Goal: Check status: Check status

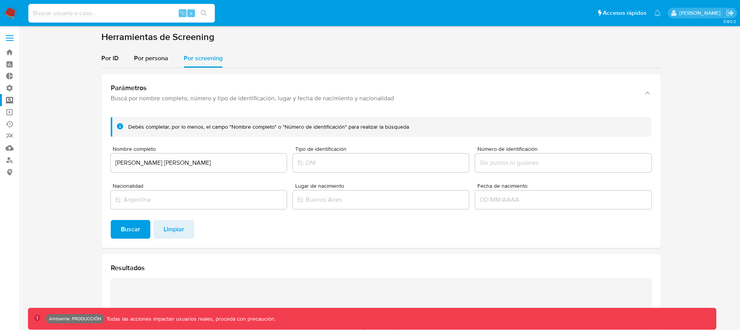
click at [158, 14] on input at bounding box center [121, 13] width 187 height 10
type input "fedefalavgn"
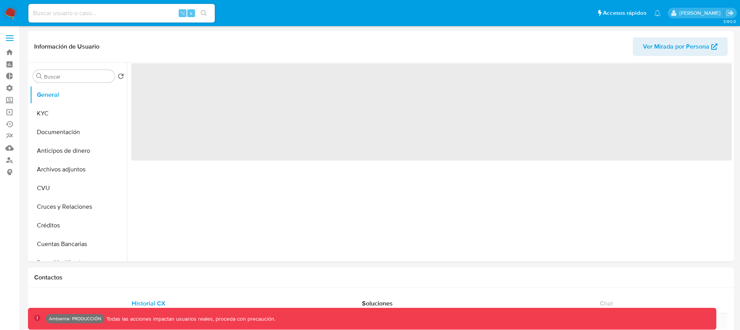
click at [12, 42] on label at bounding box center [9, 38] width 19 height 16
click at [0, 0] on input "checkbox" at bounding box center [0, 0] width 0 height 0
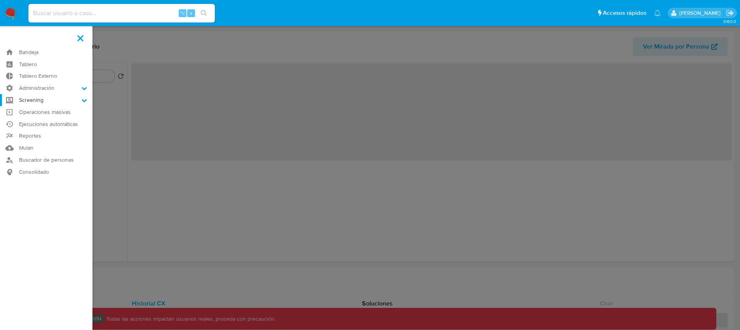
click at [65, 102] on label "Screening" at bounding box center [46, 100] width 92 height 12
click at [0, 0] on input "Screening" at bounding box center [0, 0] width 0 height 0
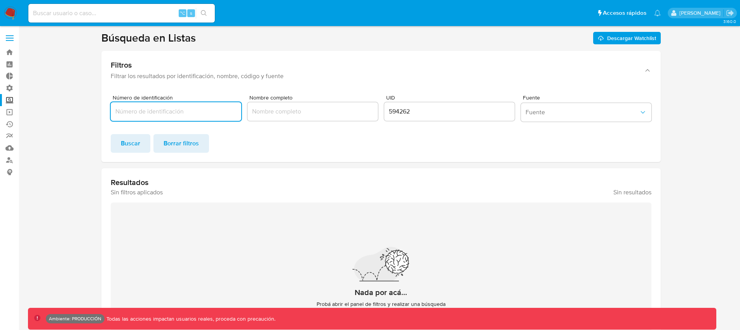
click at [422, 112] on input "594262" at bounding box center [449, 111] width 131 height 10
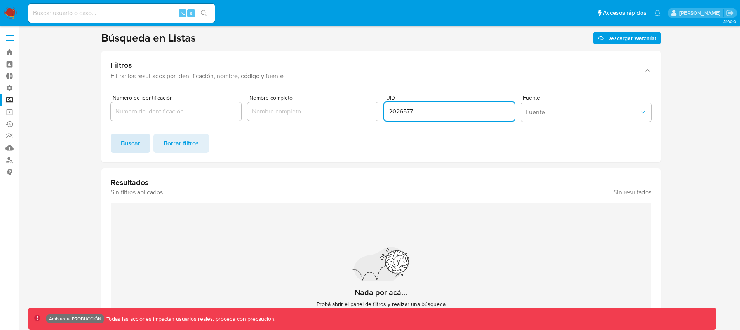
click at [141, 144] on button "Buscar" at bounding box center [131, 143] width 40 height 19
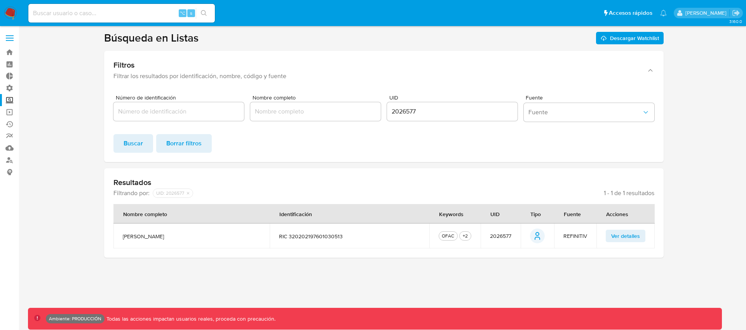
click at [641, 236] on button "Ver detalles" at bounding box center [626, 236] width 40 height 12
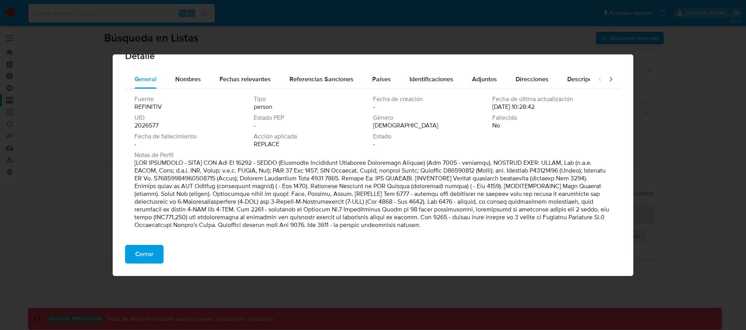
scroll to position [21, 0]
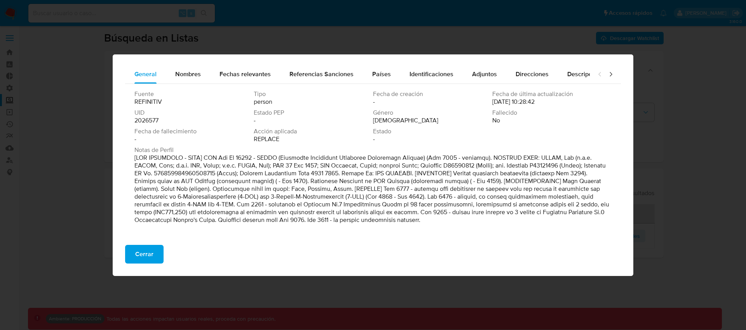
click at [356, 221] on p at bounding box center [372, 189] width 476 height 70
click at [188, 73] on span "Nombres" at bounding box center [188, 74] width 26 height 9
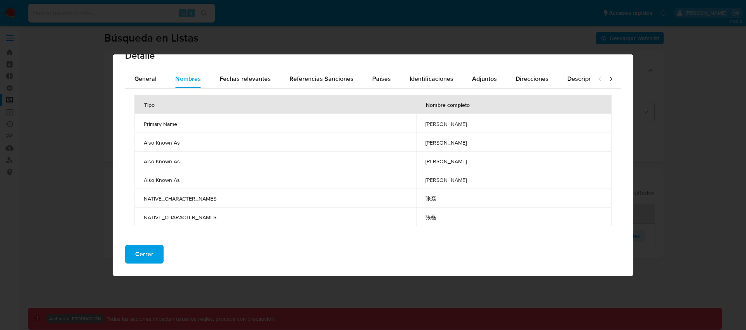
click at [421, 183] on td "shi zhang" at bounding box center [513, 179] width 195 height 19
click at [432, 194] on td "张磊" at bounding box center [513, 198] width 195 height 19
click at [151, 259] on span "Cerrar" at bounding box center [144, 254] width 18 height 17
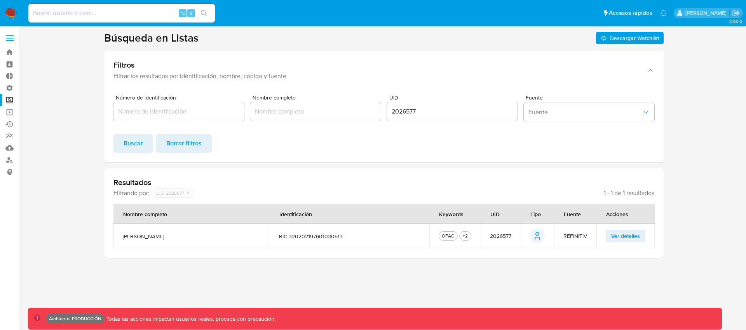
click at [398, 112] on input "2026577" at bounding box center [452, 111] width 131 height 10
type input "1055025"
click button "Buscar" at bounding box center [133, 143] width 40 height 19
click at [639, 234] on span "Ver detalles" at bounding box center [625, 235] width 29 height 11
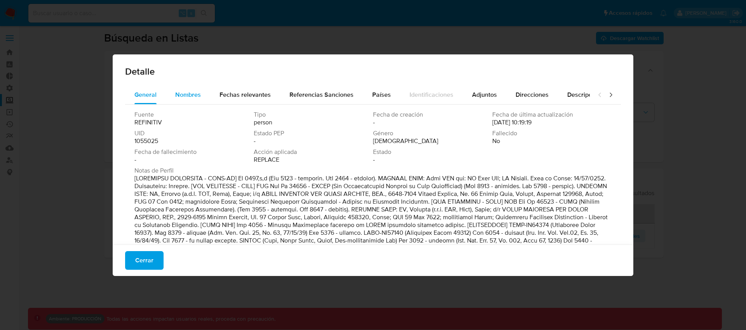
click at [192, 99] on div "Nombres" at bounding box center [188, 95] width 26 height 19
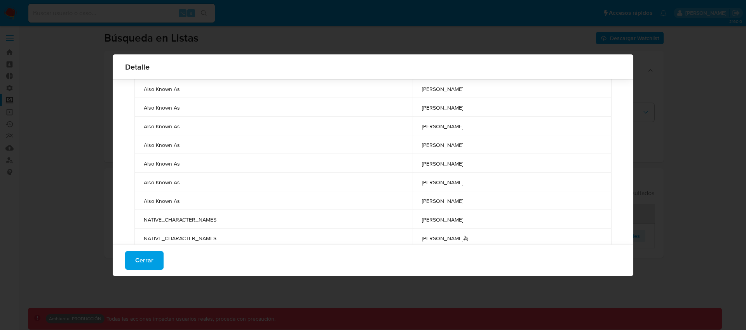
scroll to position [338, 0]
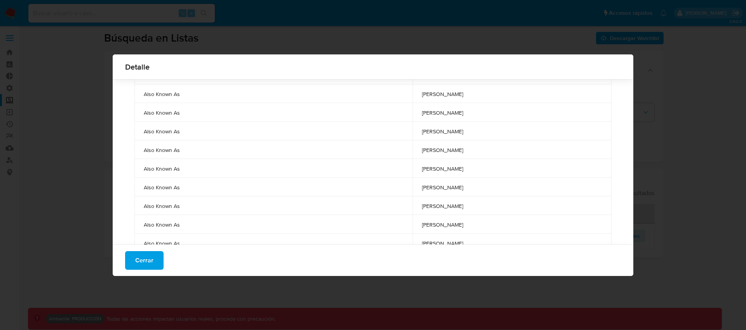
drag, startPoint x: 447, startPoint y: 134, endPoint x: 407, endPoint y: 132, distance: 40.4
click at [407, 132] on tr "Also Known As wei li" at bounding box center [372, 131] width 477 height 19
click at [140, 266] on span "Cerrar" at bounding box center [144, 260] width 18 height 17
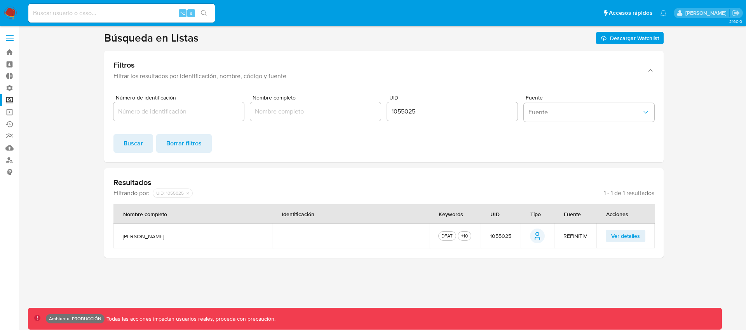
click at [627, 233] on span "Ver detalles" at bounding box center [625, 235] width 29 height 11
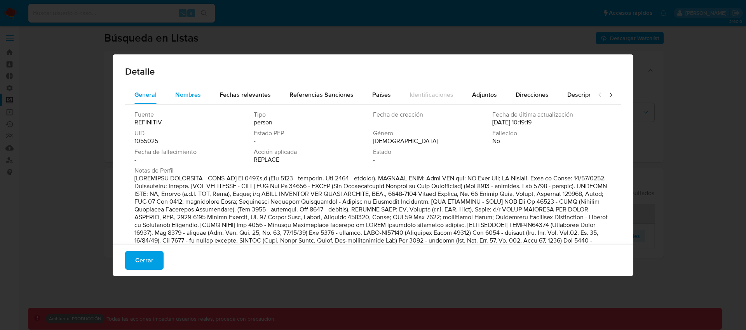
click at [198, 99] on div "Nombres" at bounding box center [188, 95] width 26 height 19
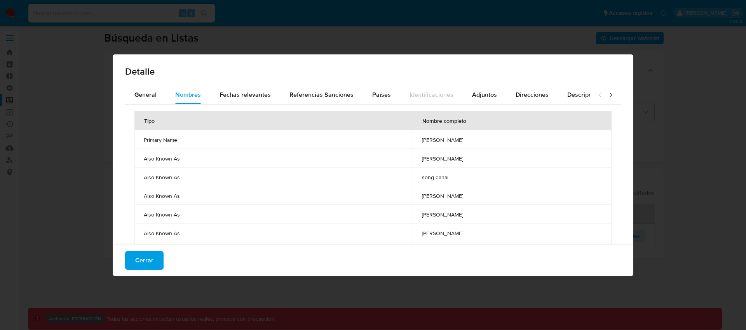
scroll to position [435, 0]
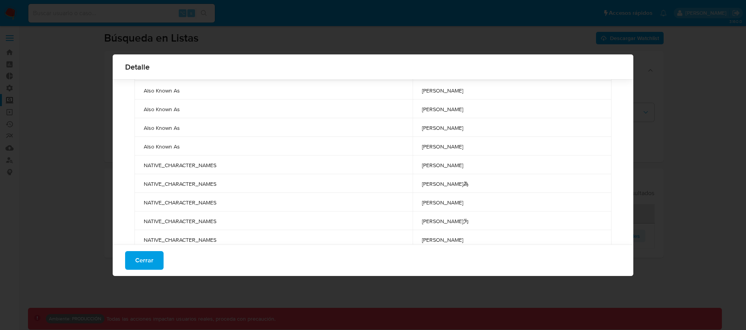
click at [428, 168] on span "[PERSON_NAME]" at bounding box center [512, 165] width 180 height 7
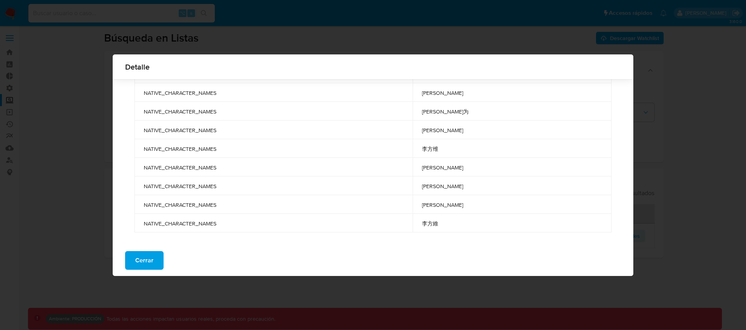
scroll to position [382, 0]
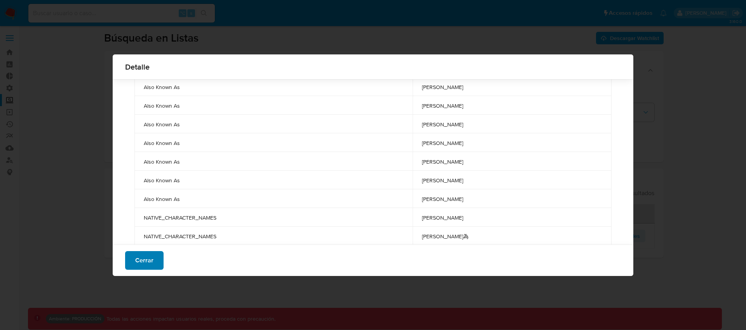
click at [143, 262] on span "Cerrar" at bounding box center [144, 260] width 18 height 17
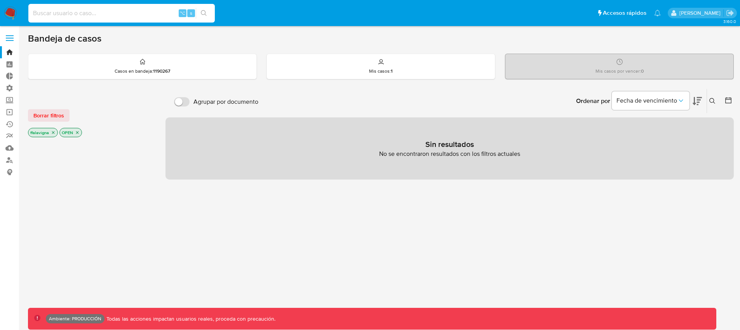
click at [130, 14] on input at bounding box center [121, 13] width 187 height 10
paste input "1509158427"
type input "1509158427"
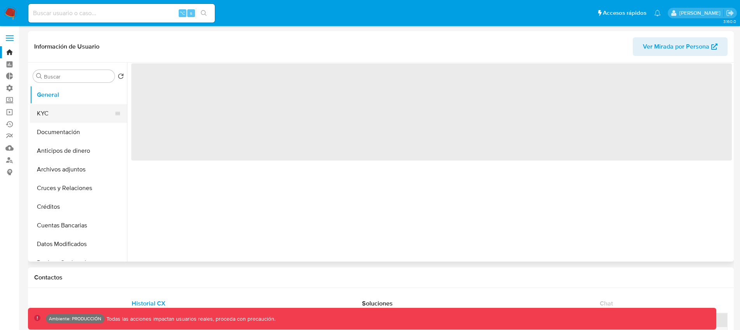
click at [62, 118] on button "KYC" at bounding box center [75, 113] width 91 height 19
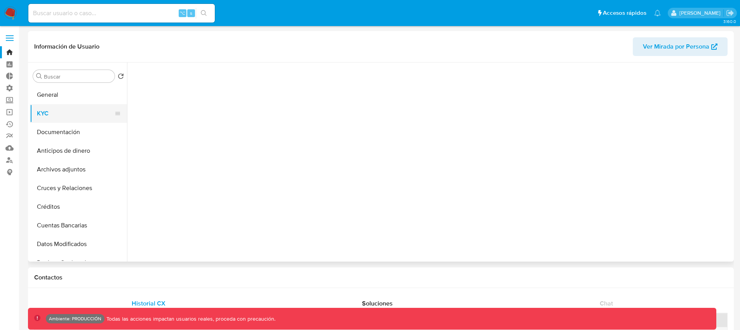
select select "10"
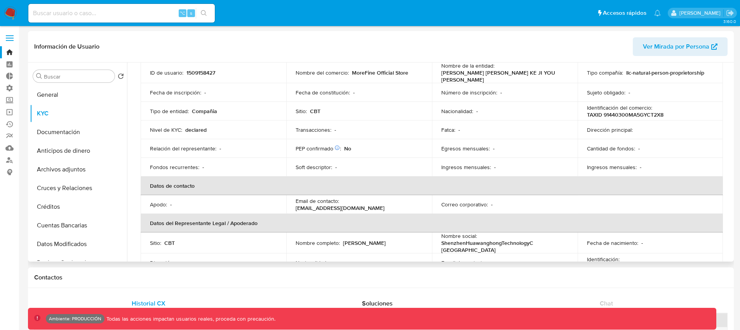
scroll to position [219, 0]
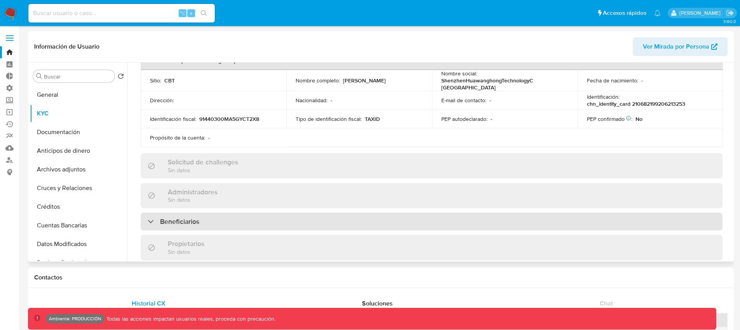
click at [148, 221] on div at bounding box center [148, 221] width 0 height 0
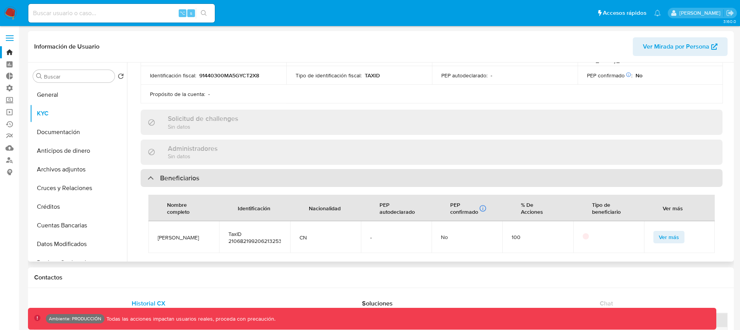
scroll to position [277, 0]
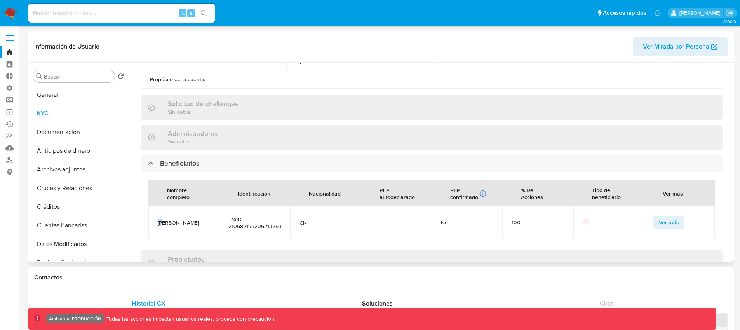
drag, startPoint x: 169, startPoint y: 225, endPoint x: 159, endPoint y: 224, distance: 10.9
click at [159, 224] on span "[PERSON_NAME]" at bounding box center [184, 222] width 52 height 7
copy span "[PERSON_NAME]"
